Goal: Register for event/course

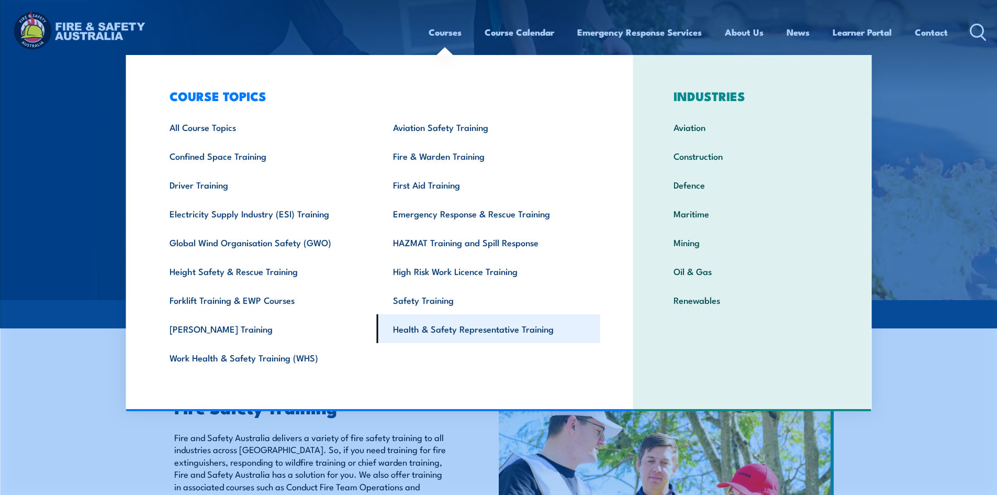
click at [459, 332] on link "Health & Safety Representative Training" at bounding box center [488, 328] width 223 height 29
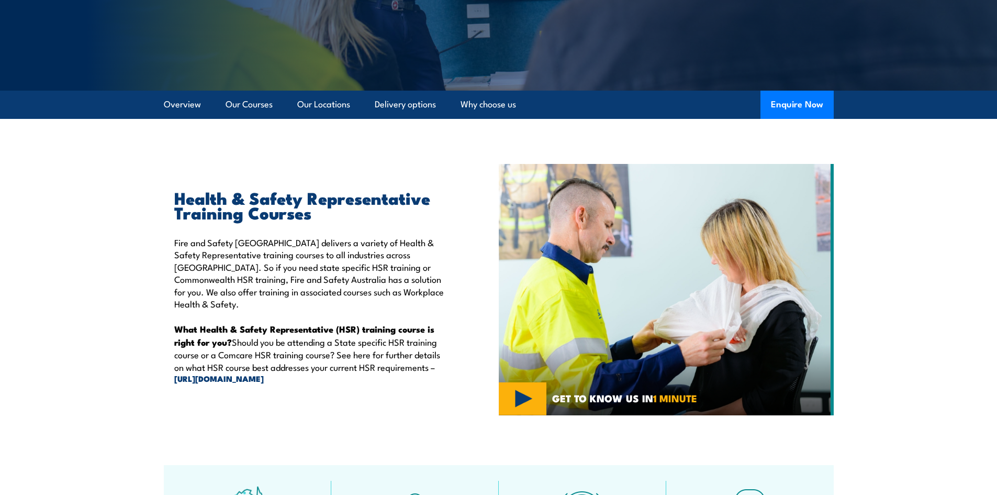
scroll to position [105, 0]
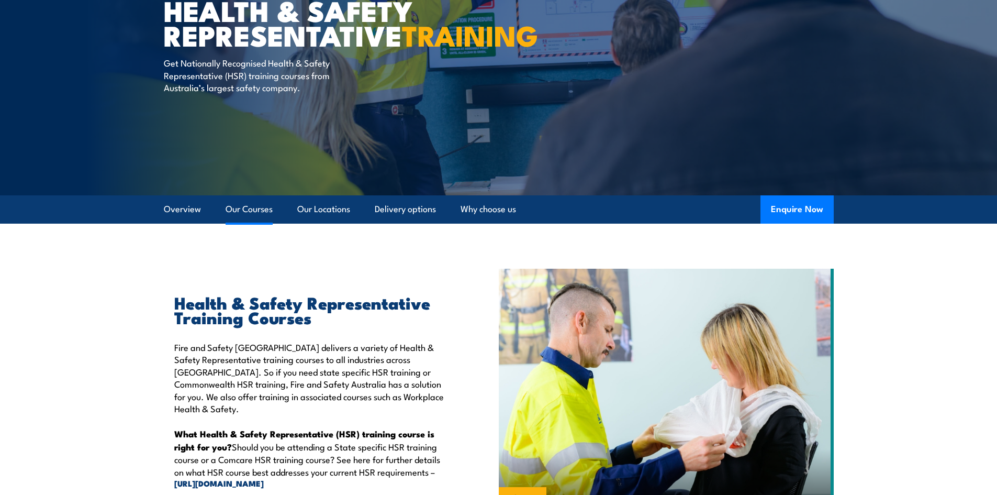
click at [250, 213] on link "Our Courses" at bounding box center [249, 209] width 47 height 28
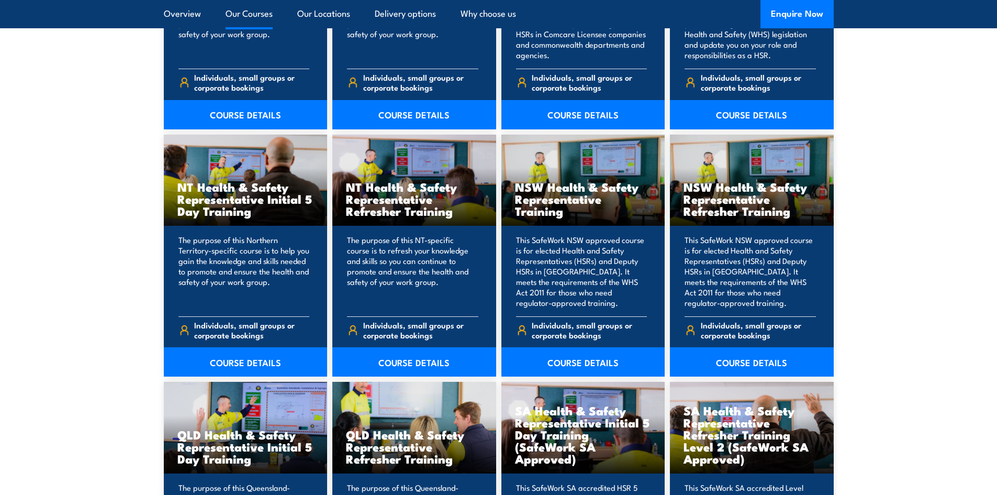
scroll to position [1265, 0]
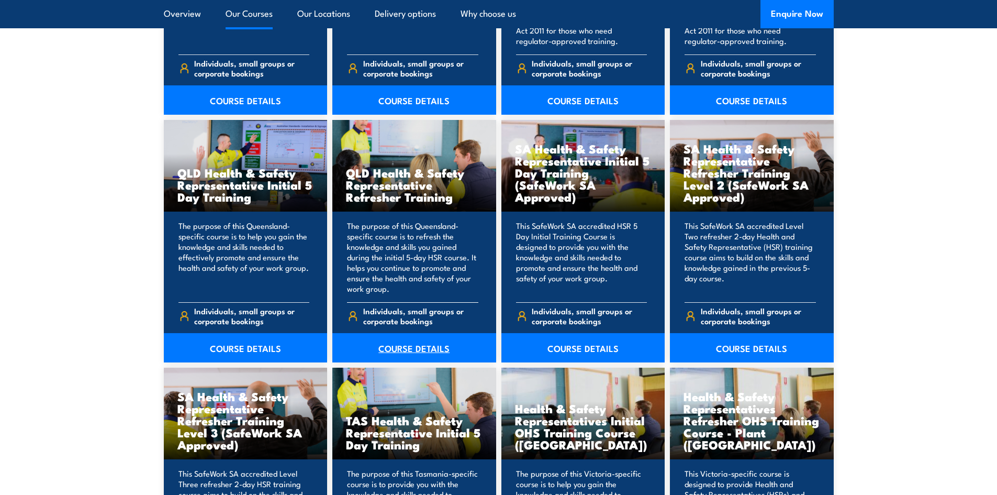
drag, startPoint x: 406, startPoint y: 300, endPoint x: 391, endPoint y: 334, distance: 36.8
click at [420, 349] on link "COURSE DETAILS" at bounding box center [414, 347] width 164 height 29
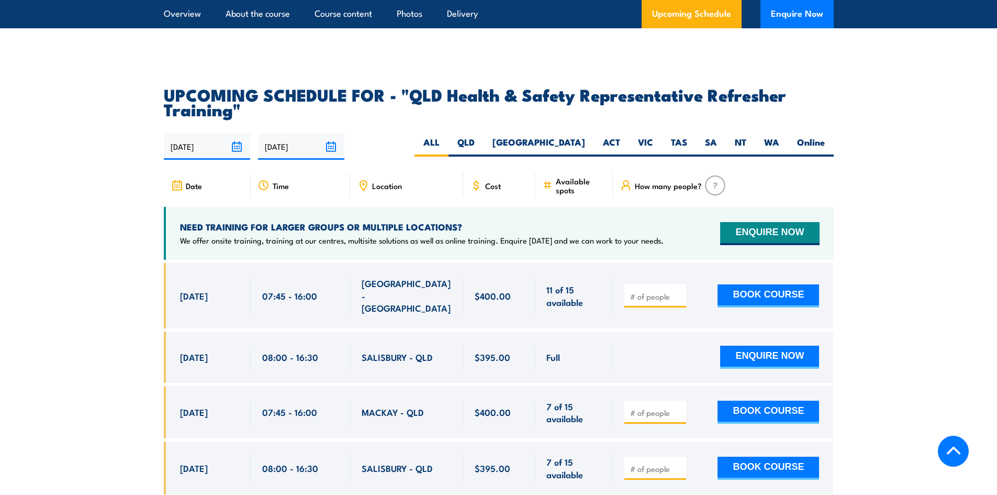
scroll to position [1727, 0]
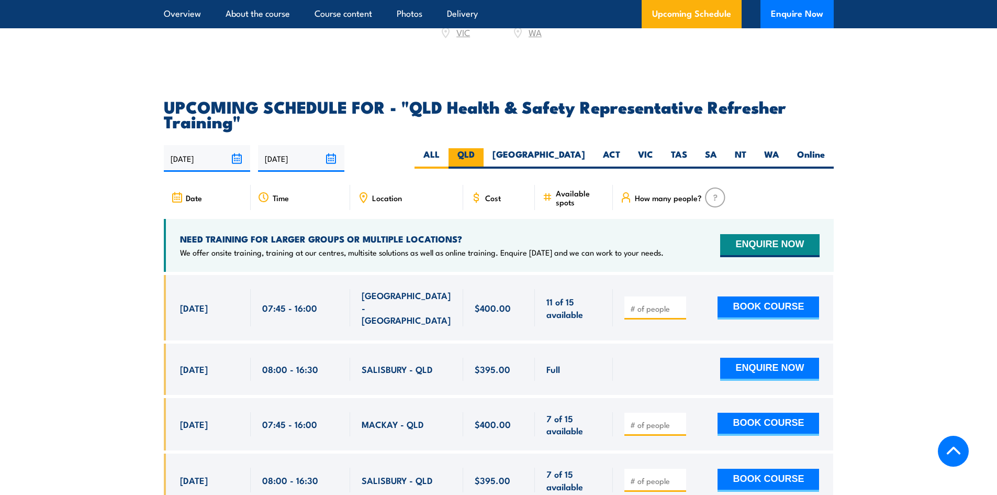
click at [484, 163] on label "QLD" at bounding box center [466, 158] width 35 height 20
click at [481, 155] on input "QLD" at bounding box center [478, 151] width 7 height 7
radio input "true"
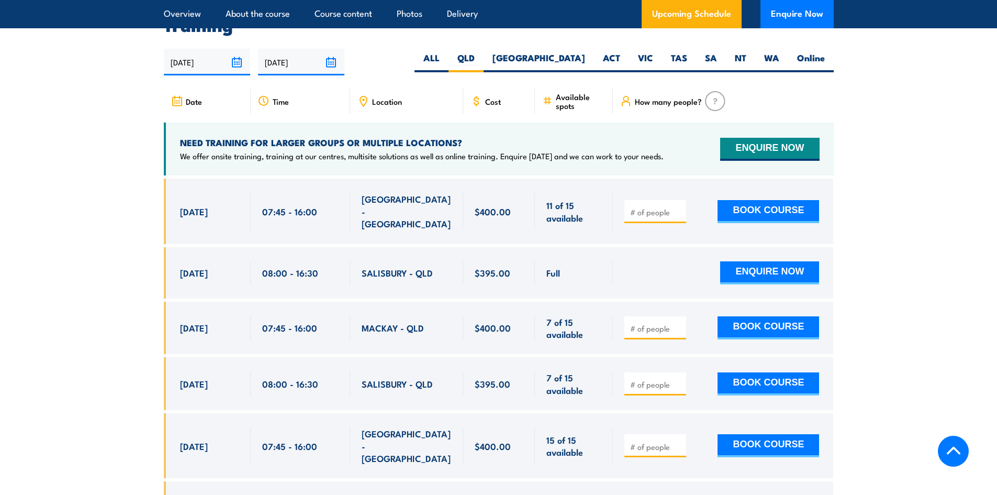
scroll to position [1832, 0]
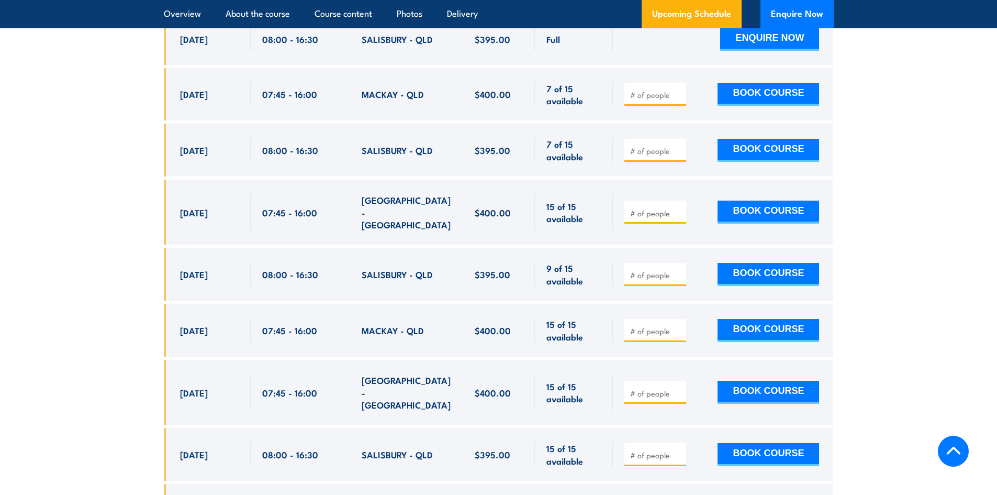
scroll to position [1783, 0]
